Goal: Task Accomplishment & Management: Manage account settings

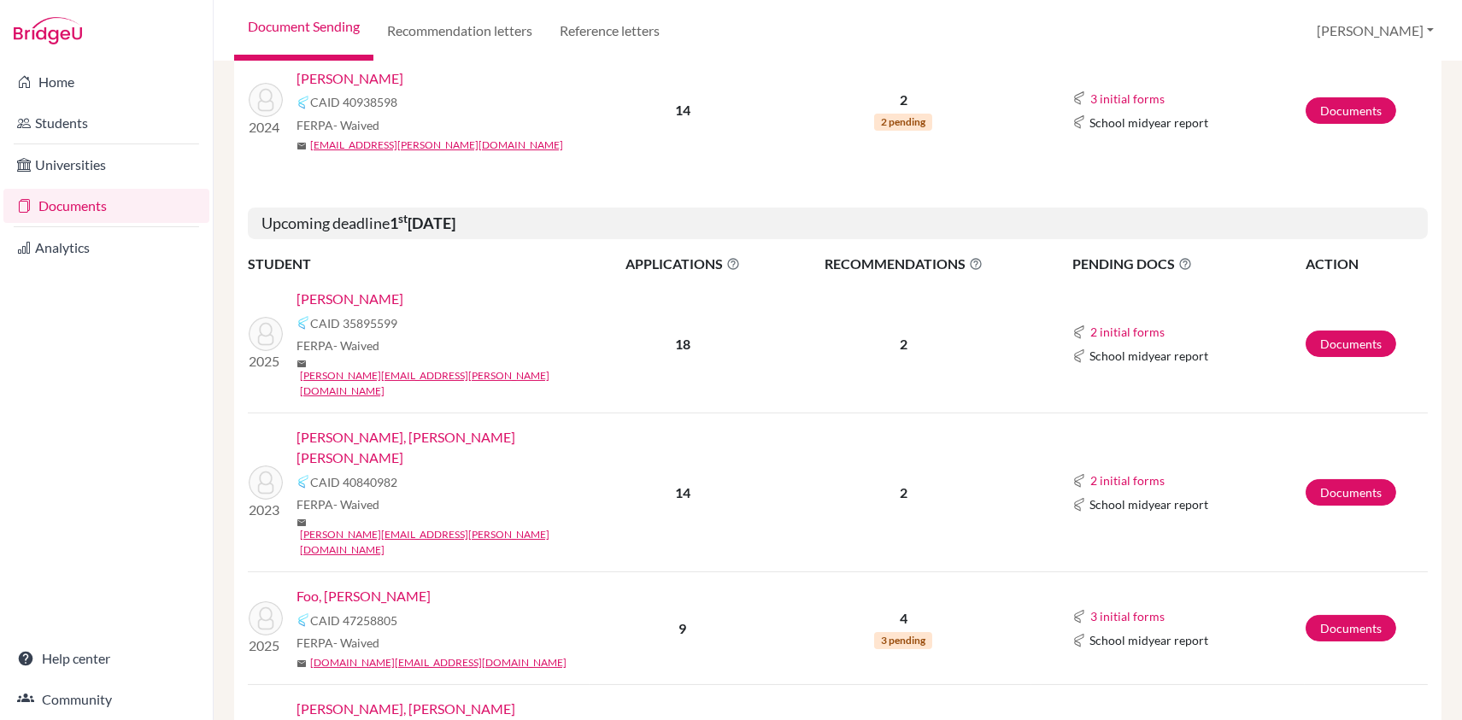
scroll to position [474, 0]
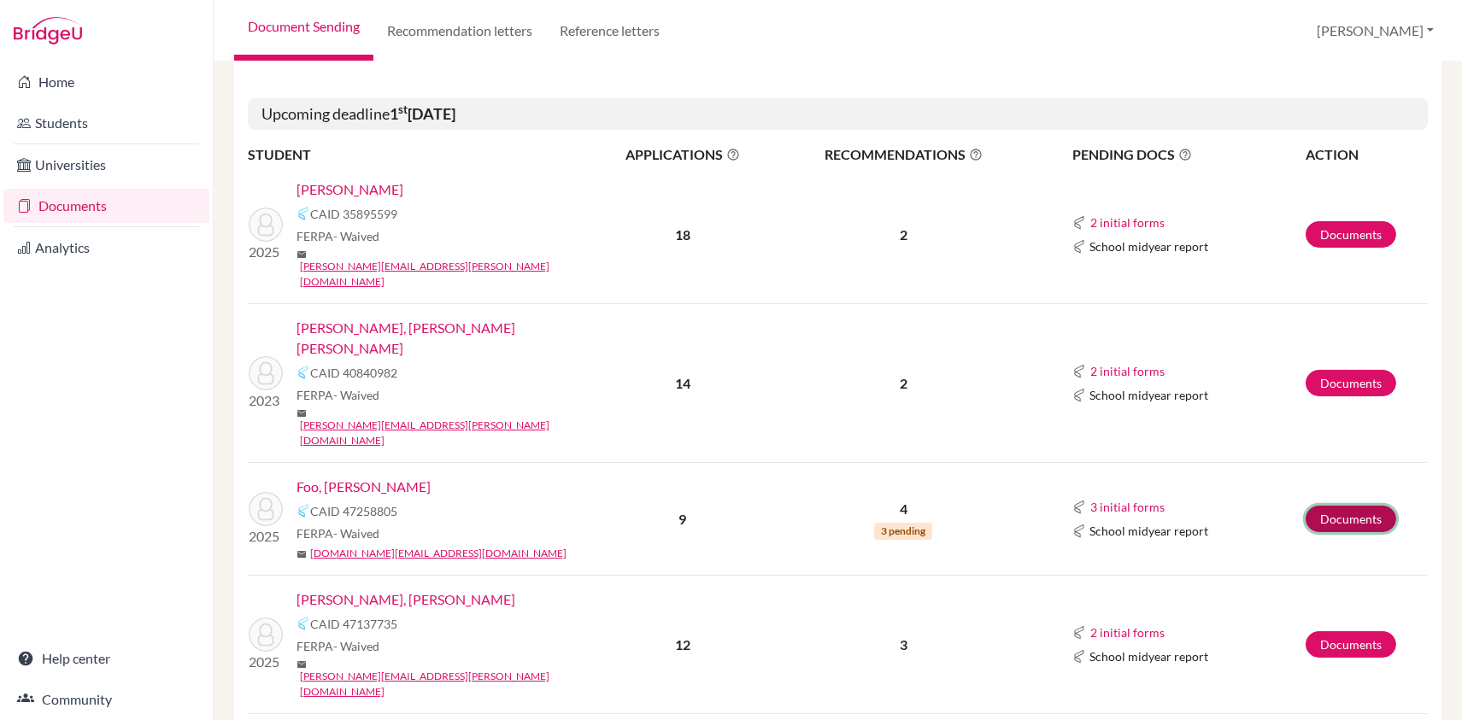
click at [1333, 506] on link "Documents" at bounding box center [1351, 519] width 91 height 26
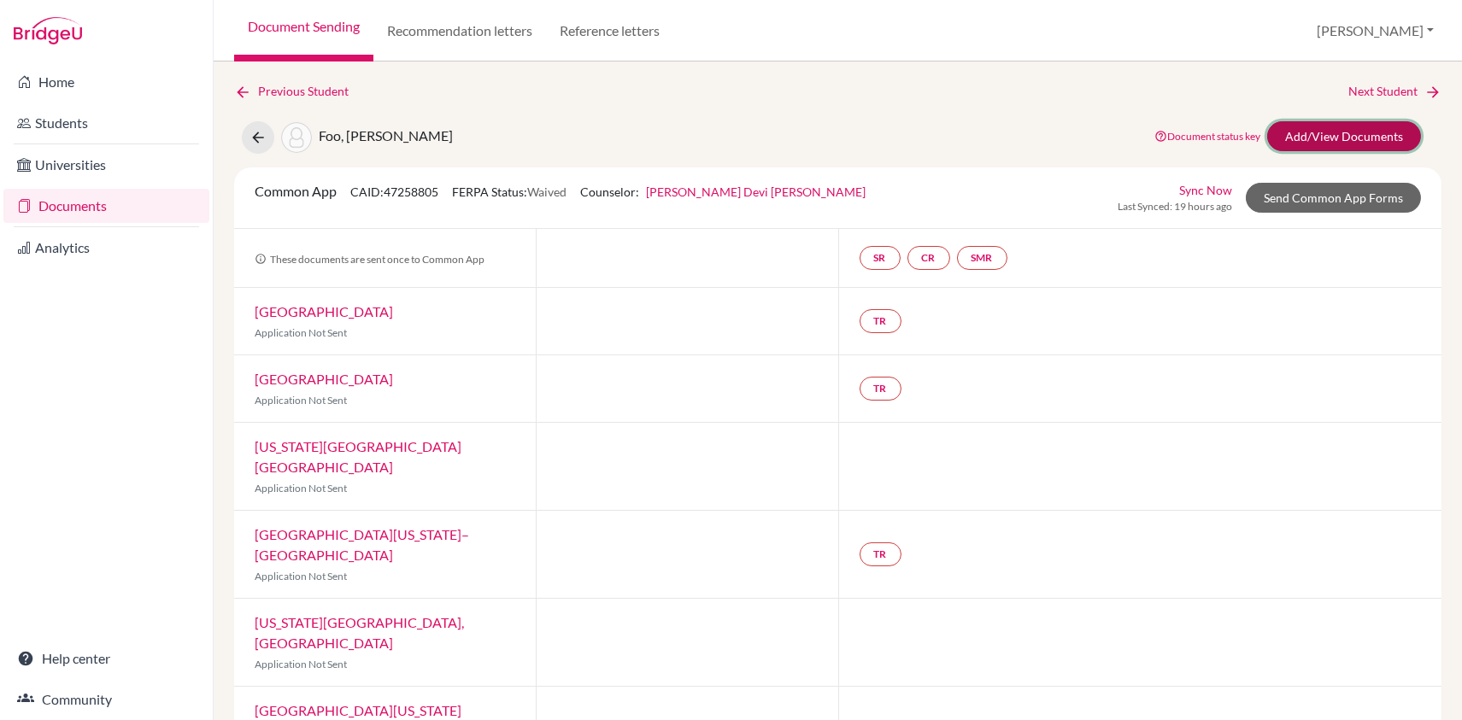
click at [1367, 132] on link "Add/View Documents" at bounding box center [1344, 136] width 154 height 30
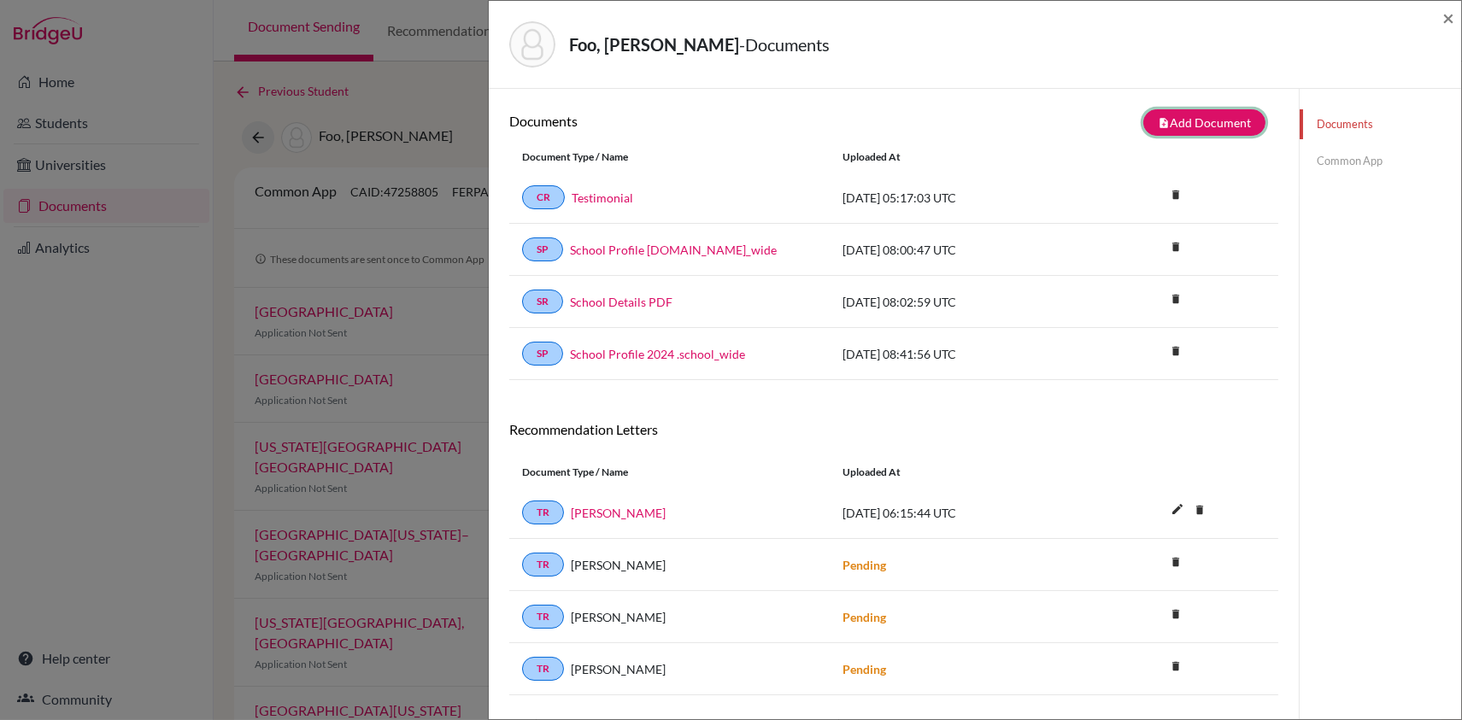
drag, startPoint x: 1207, startPoint y: 120, endPoint x: 1360, endPoint y: 392, distance: 312.2
click at [1207, 120] on button "note_add Add Document" at bounding box center [1204, 122] width 122 height 26
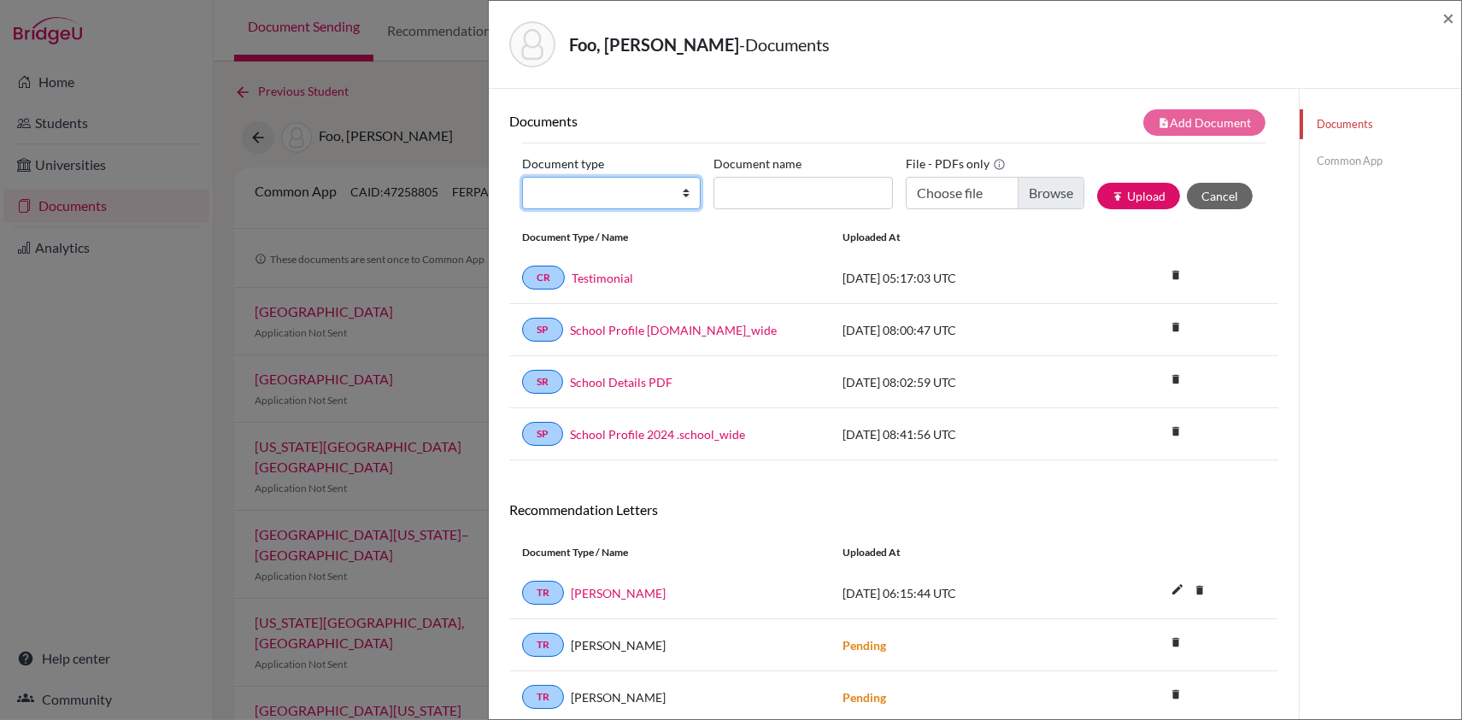
click at [595, 194] on select "Change explanation for Common App reports Counselor recommendation Internationa…" at bounding box center [611, 193] width 179 height 32
select select "2"
click at [522, 177] on select "Change explanation for Common App reports Counselor recommendation Internationa…" at bounding box center [611, 193] width 179 height 32
click at [756, 201] on input "Document name" at bounding box center [803, 193] width 179 height 32
type input "PG AT IG"
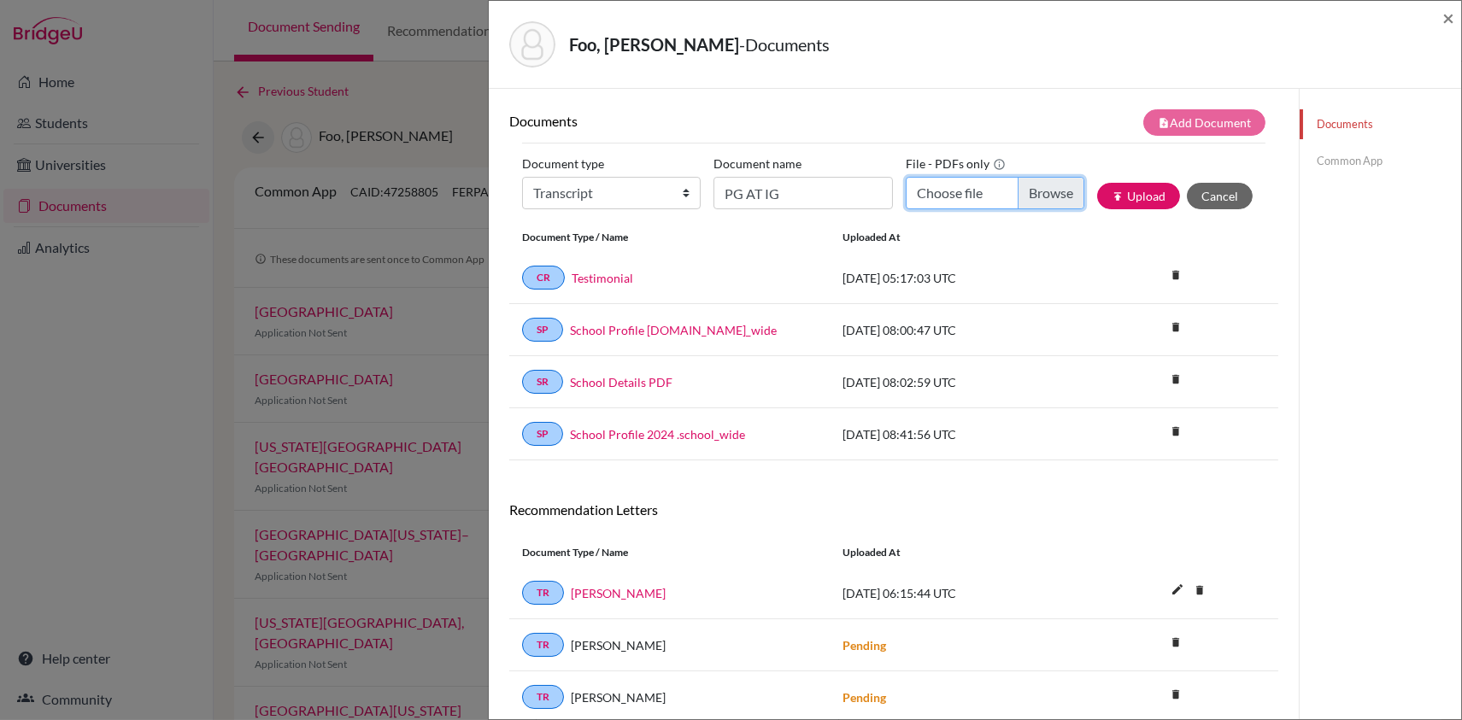
click at [1035, 190] on input "Choose file" at bounding box center [995, 193] width 179 height 32
type input "C:\fakepath\[PERSON_NAME] PG AT IG.pdf"
click at [1135, 193] on button "publish Upload" at bounding box center [1138, 196] width 83 height 26
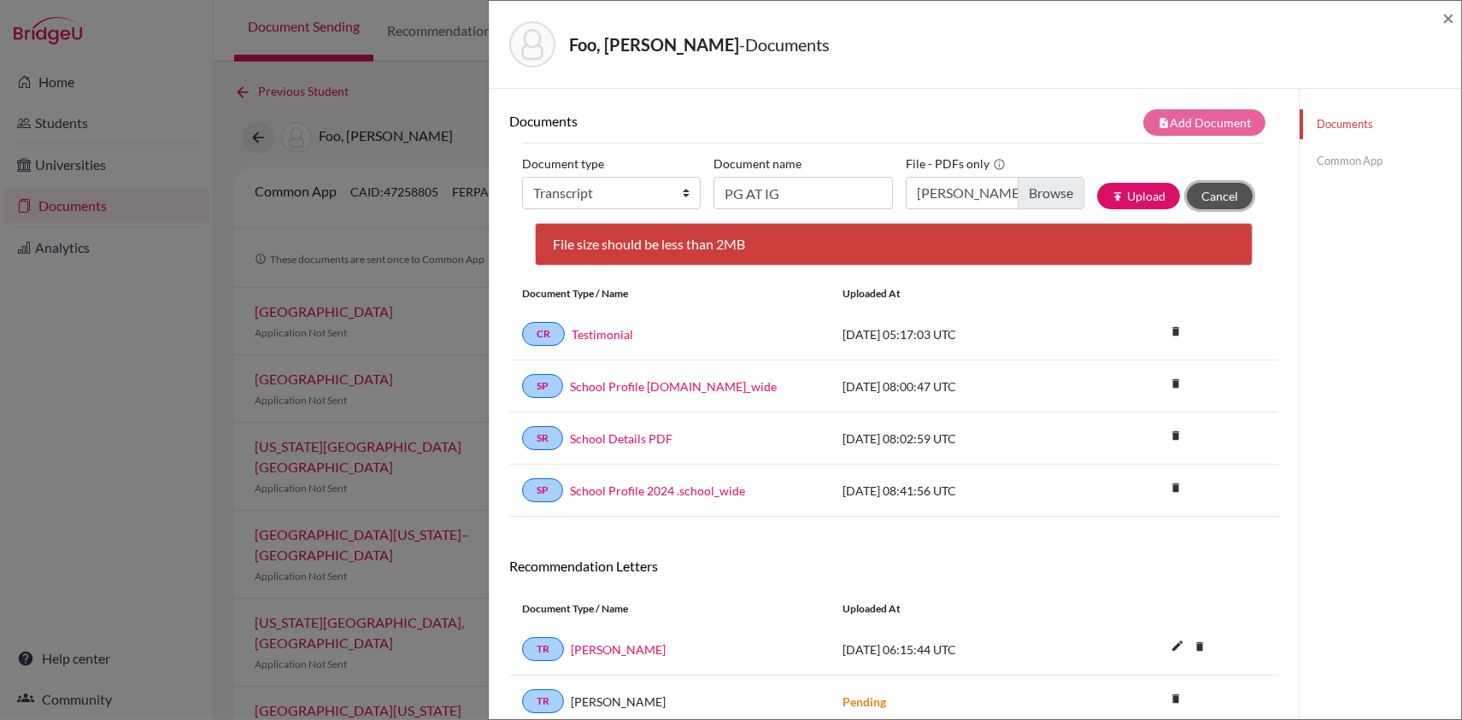
click at [1215, 201] on button "Cancel" at bounding box center [1220, 196] width 66 height 26
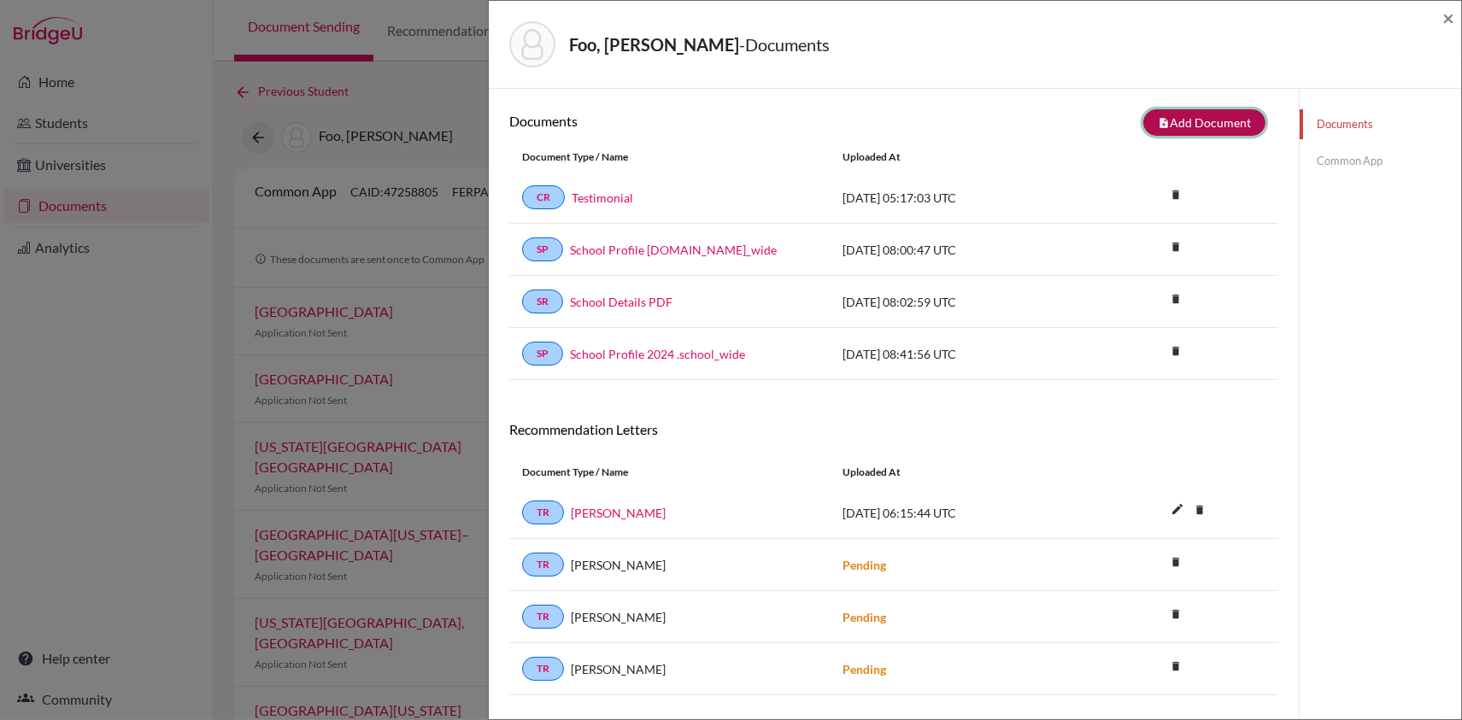
click at [1198, 118] on button "note_add Add Document" at bounding box center [1204, 122] width 122 height 26
select select "2"
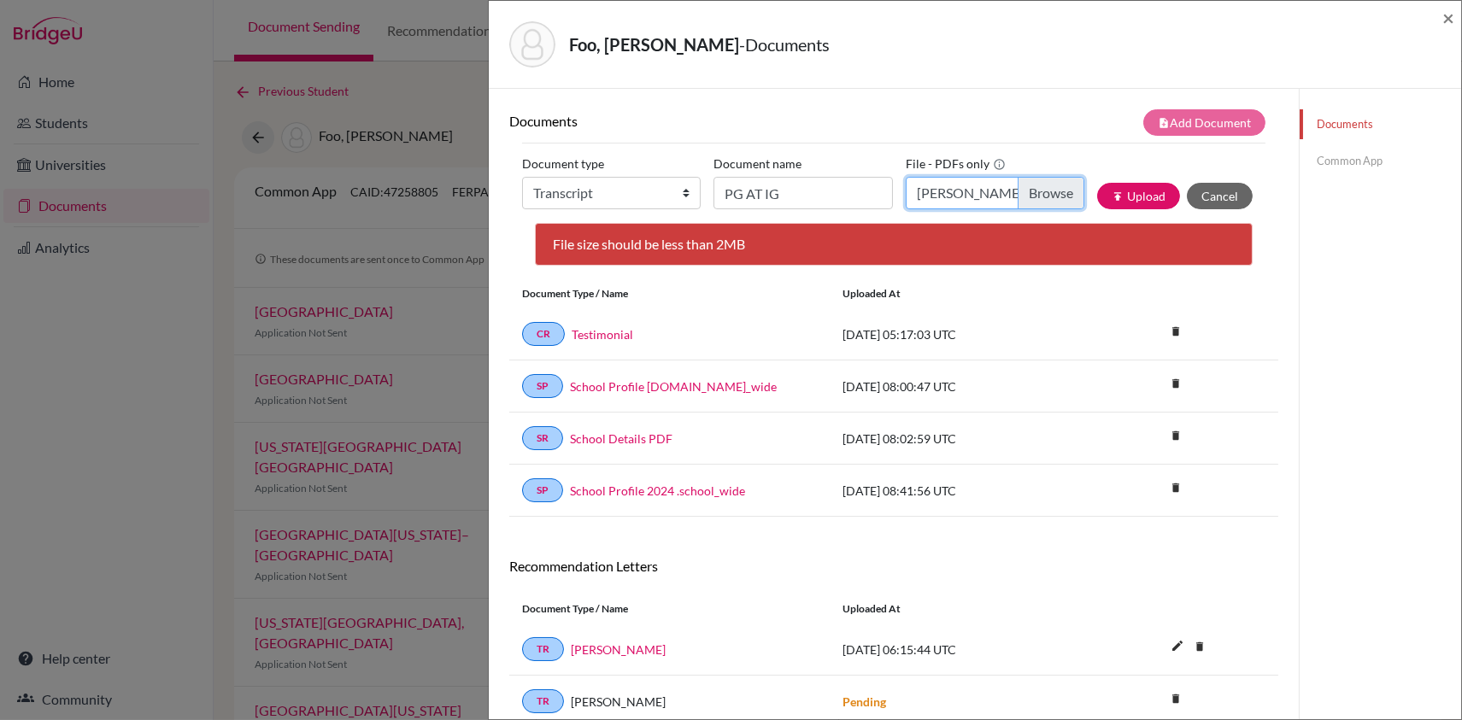
click at [1057, 200] on input "[PERSON_NAME] PG AT IG.pdf" at bounding box center [995, 193] width 179 height 32
type input "C:\fakepath\[PERSON_NAME] PG AT IG.pdf"
click at [1149, 194] on button "publish Upload" at bounding box center [1138, 196] width 83 height 26
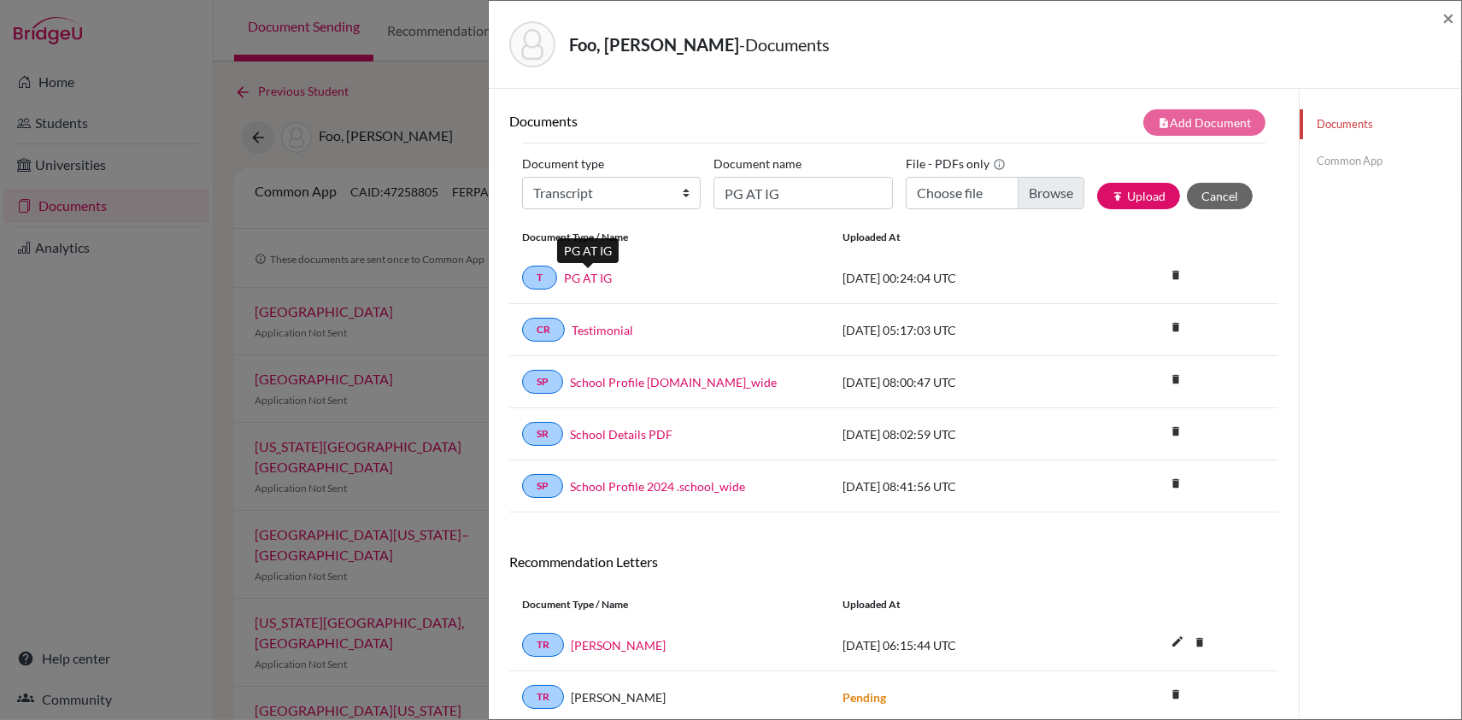
click at [602, 280] on link "PG AT IG" at bounding box center [588, 278] width 48 height 18
click at [1448, 21] on span "×" at bounding box center [1448, 17] width 12 height 25
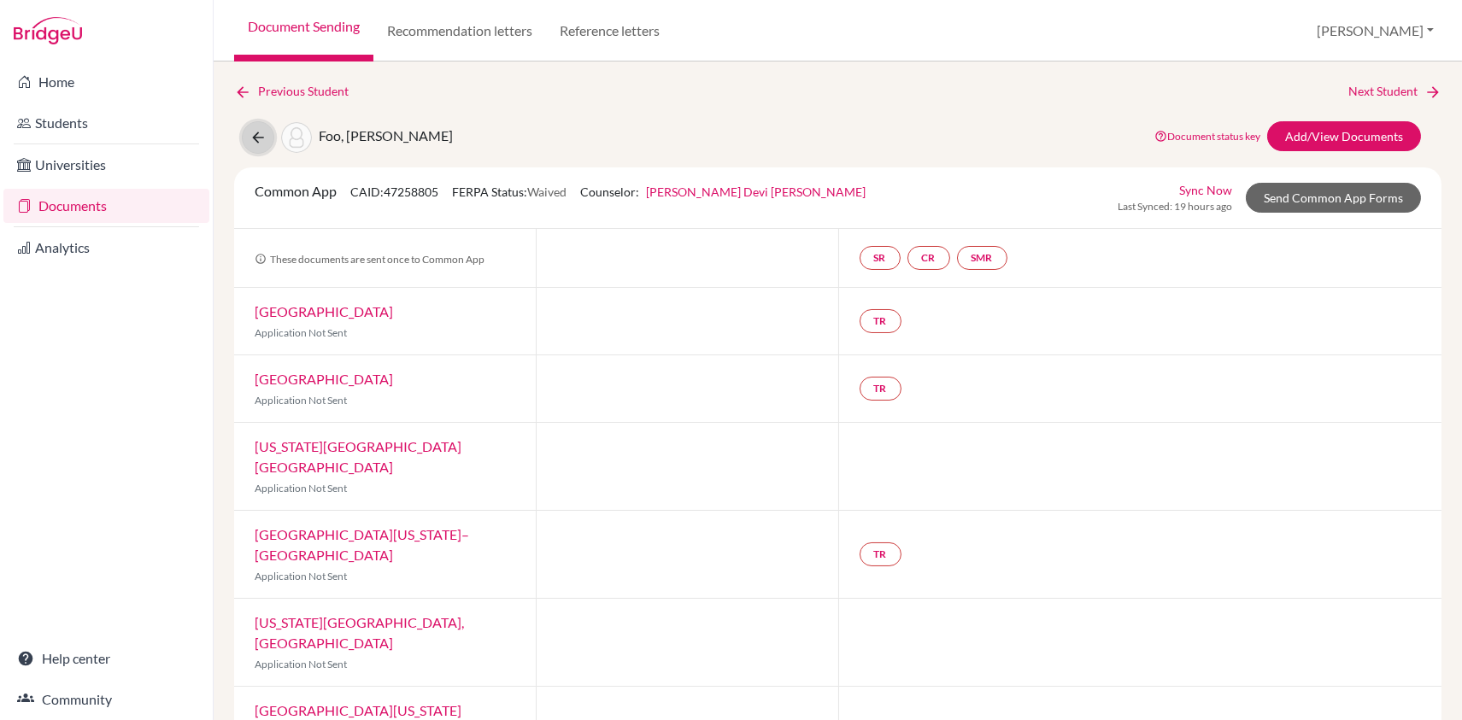
click at [260, 138] on icon at bounding box center [258, 137] width 17 height 17
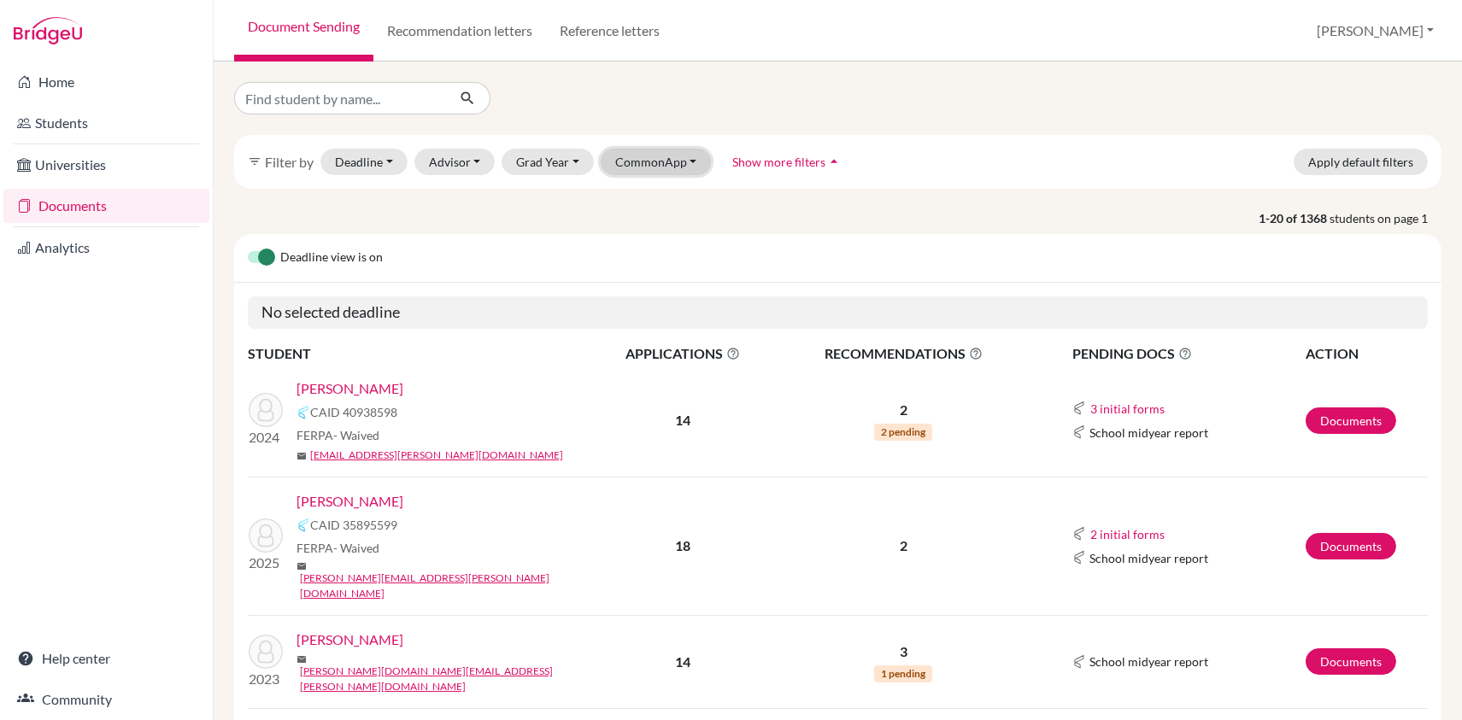
click at [663, 150] on button "CommonApp" at bounding box center [656, 162] width 111 height 26
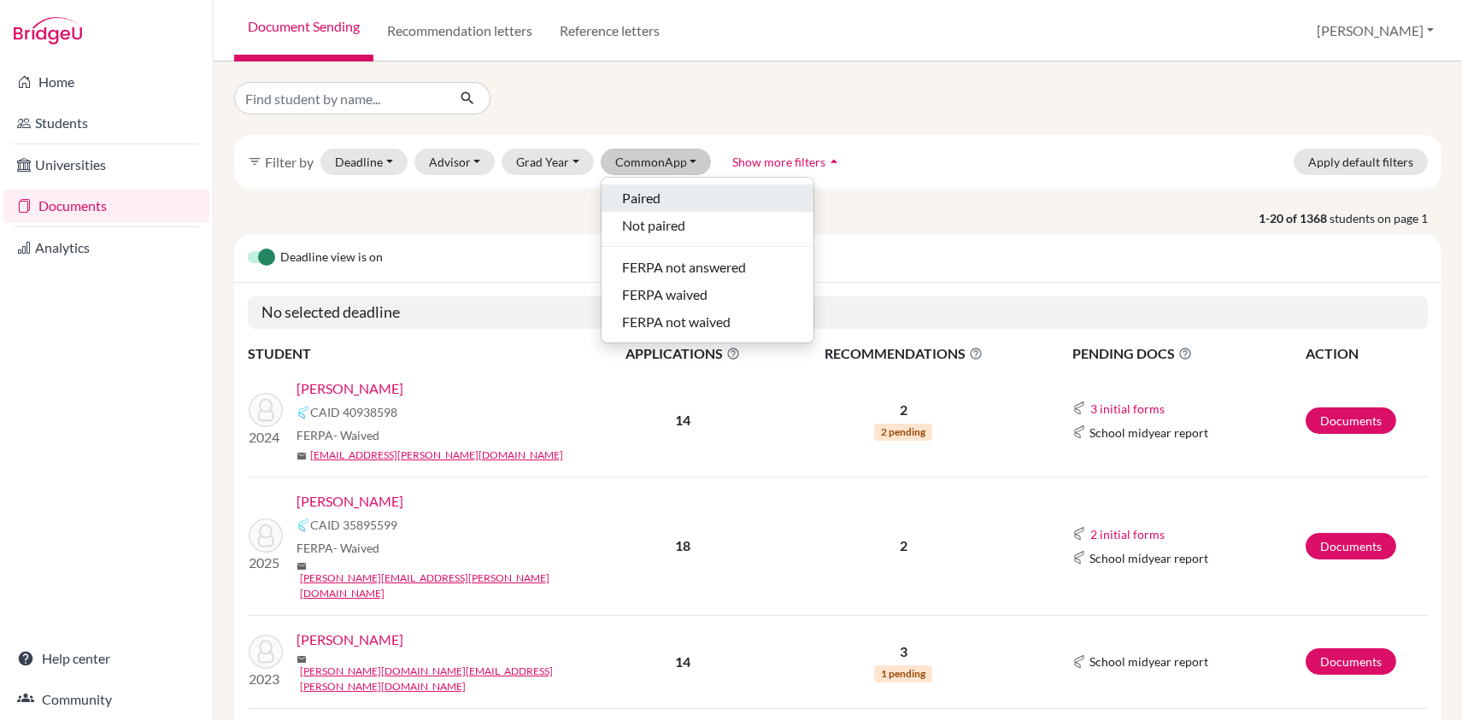
click at [643, 193] on span "Paired" at bounding box center [641, 198] width 38 height 21
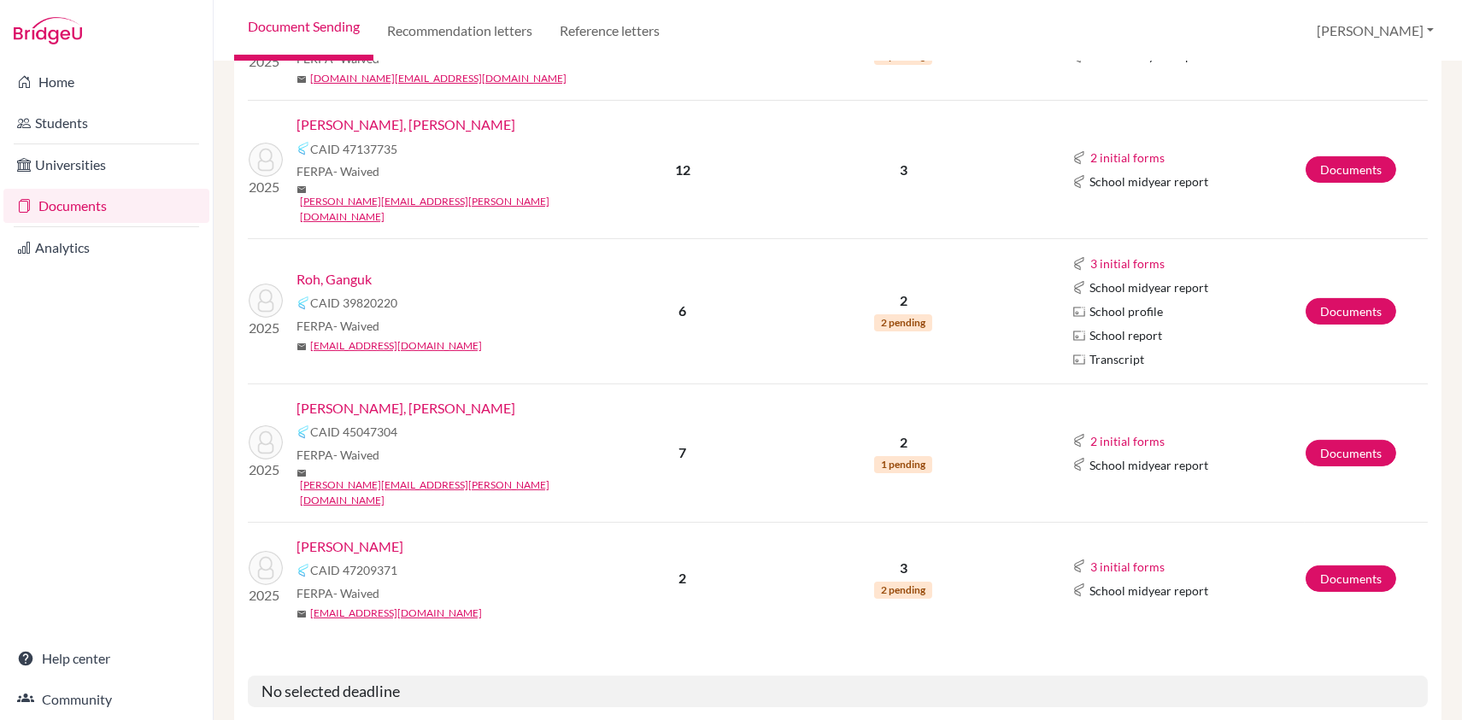
scroll to position [1256, 0]
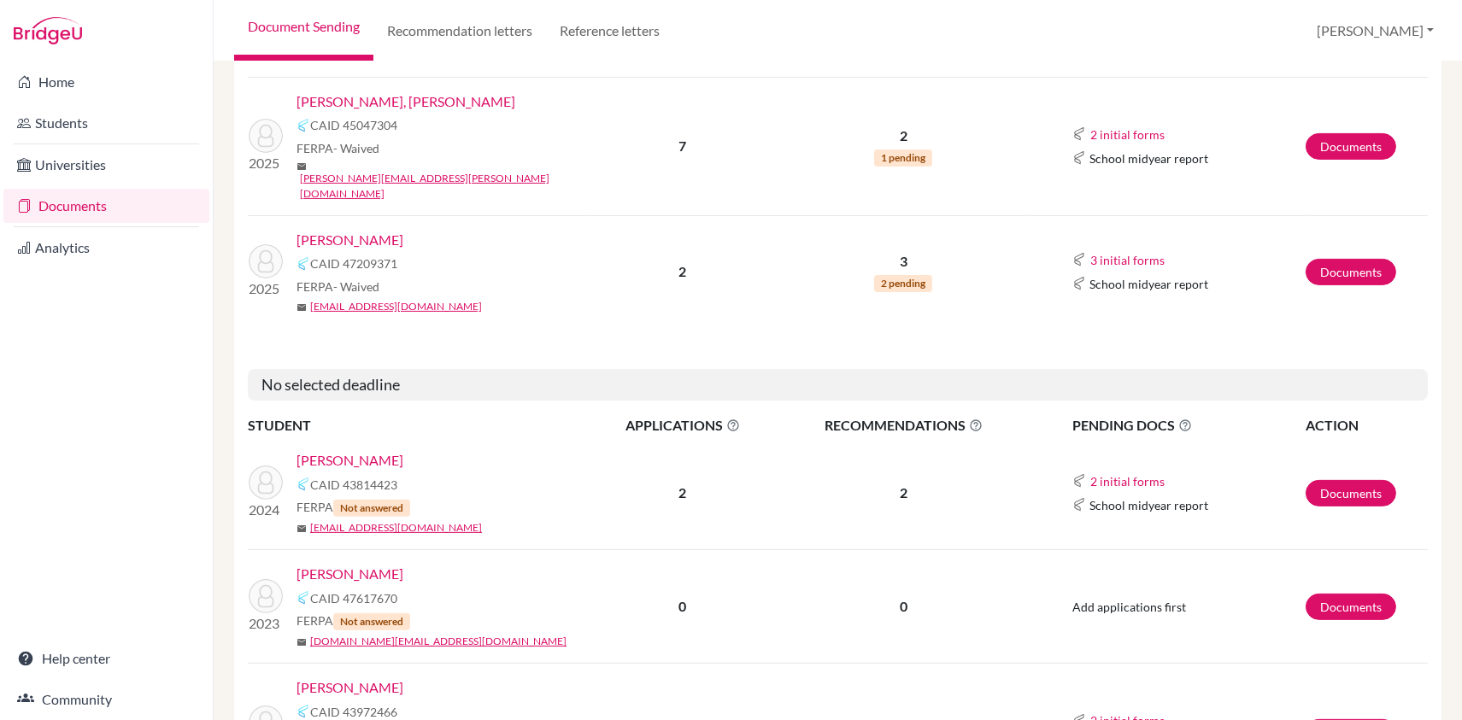
click at [344, 678] on link "Shaik, Aqeel" at bounding box center [350, 688] width 107 height 21
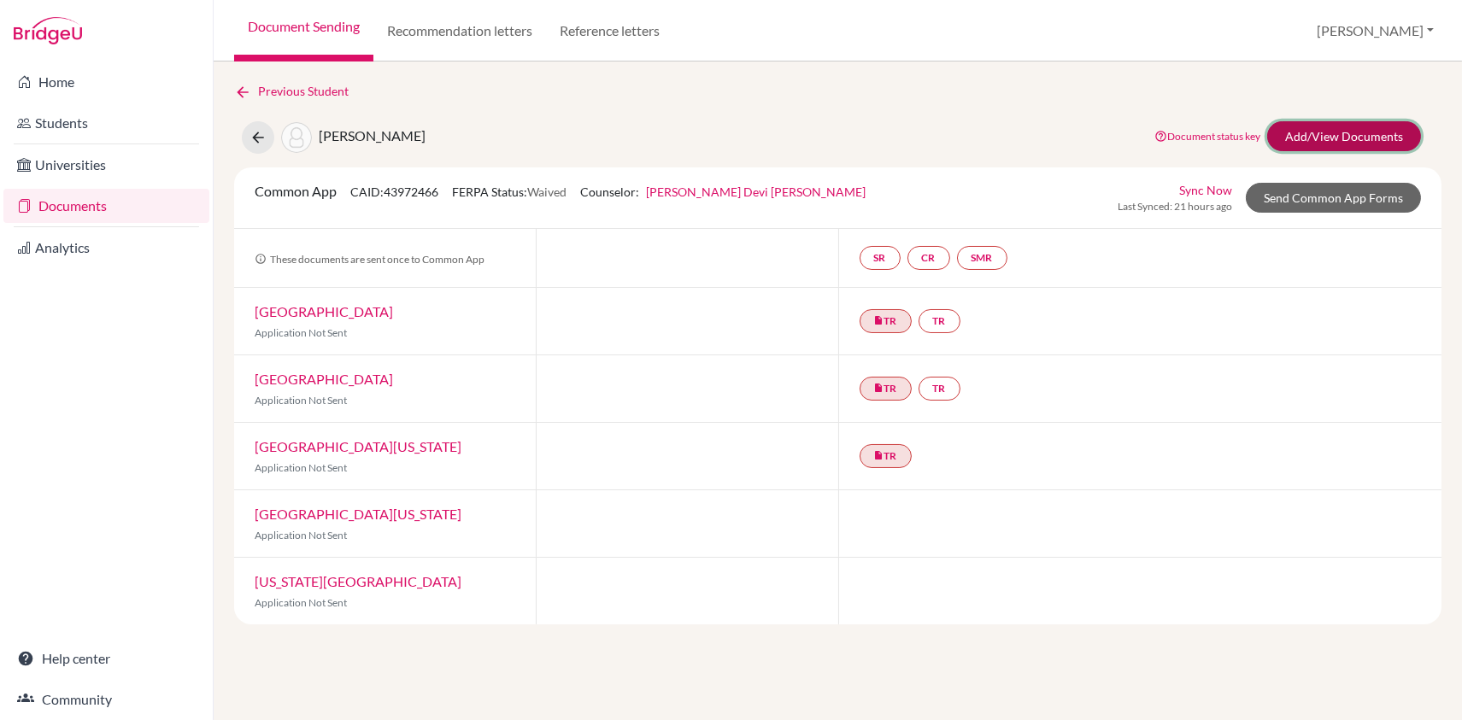
click at [1387, 130] on link "Add/View Documents" at bounding box center [1344, 136] width 154 height 30
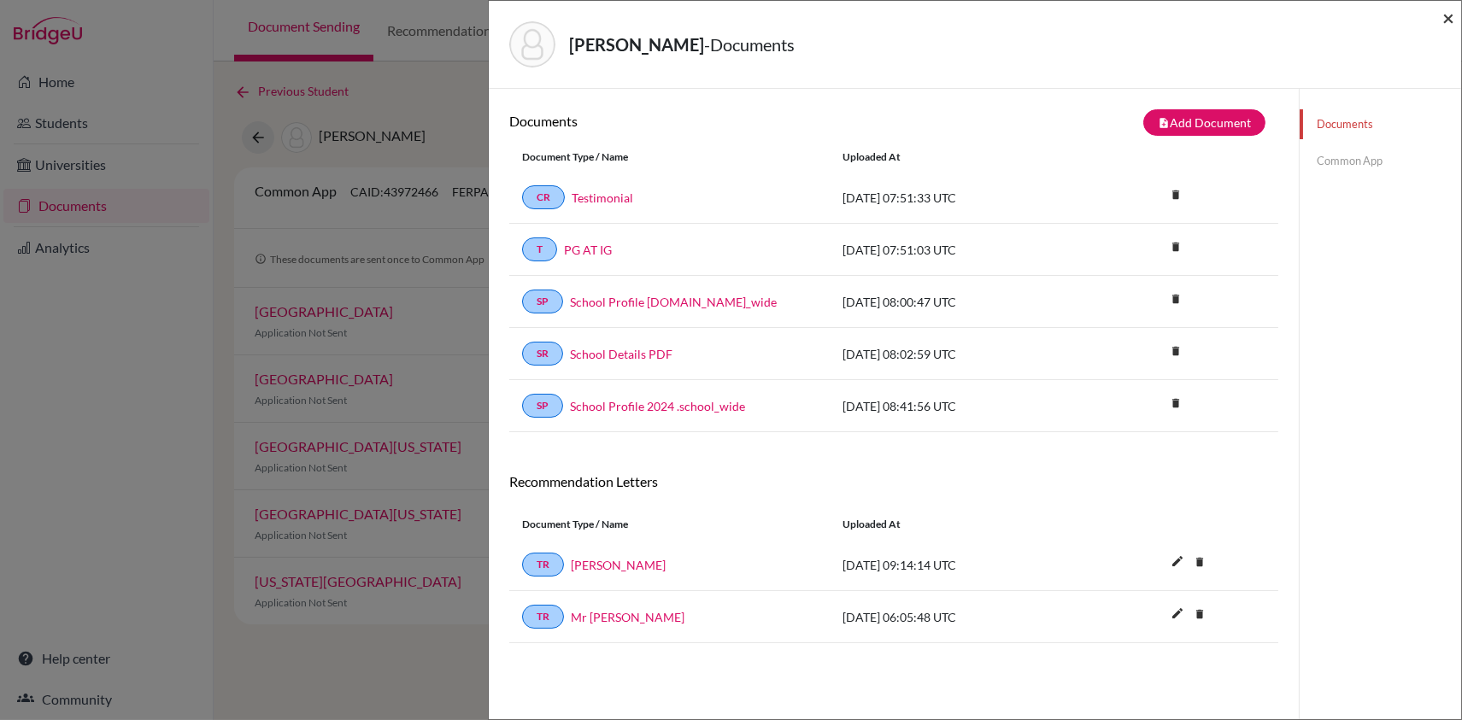
click at [1446, 20] on span "×" at bounding box center [1448, 17] width 12 height 25
